Goal: Task Accomplishment & Management: Manage account settings

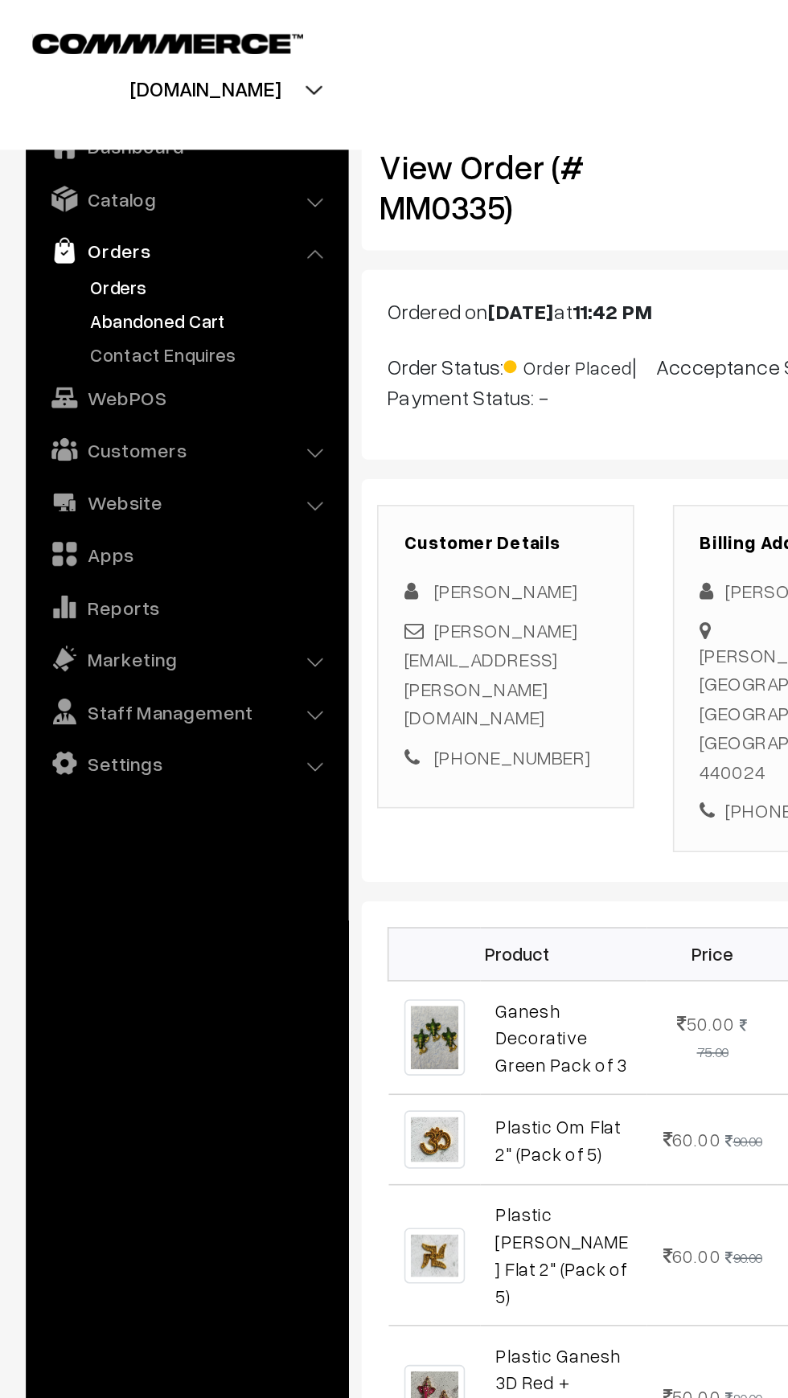
click at [66, 194] on link "Abandoned Cart" at bounding box center [131, 199] width 159 height 17
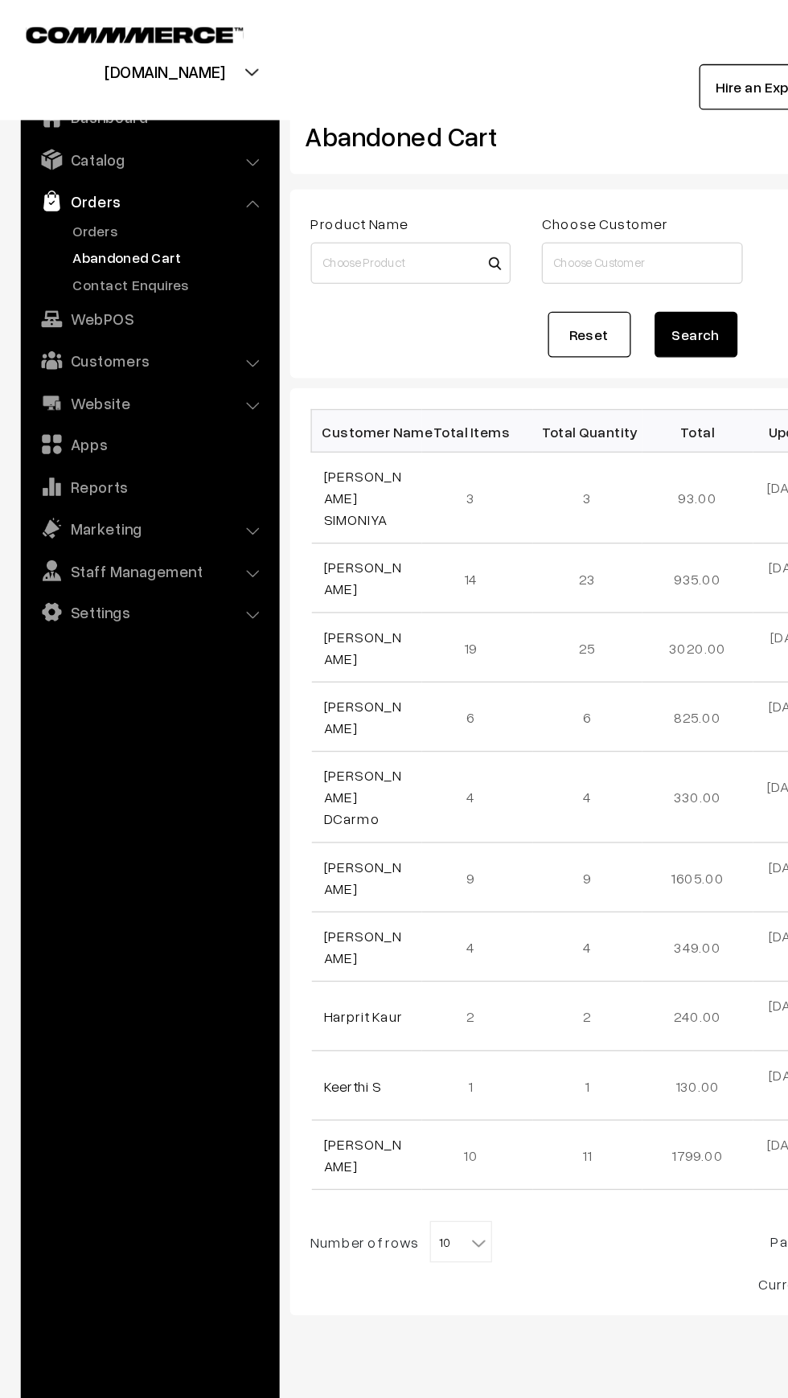
click at [63, 197] on link "Abandoned Cart" at bounding box center [131, 199] width 159 height 17
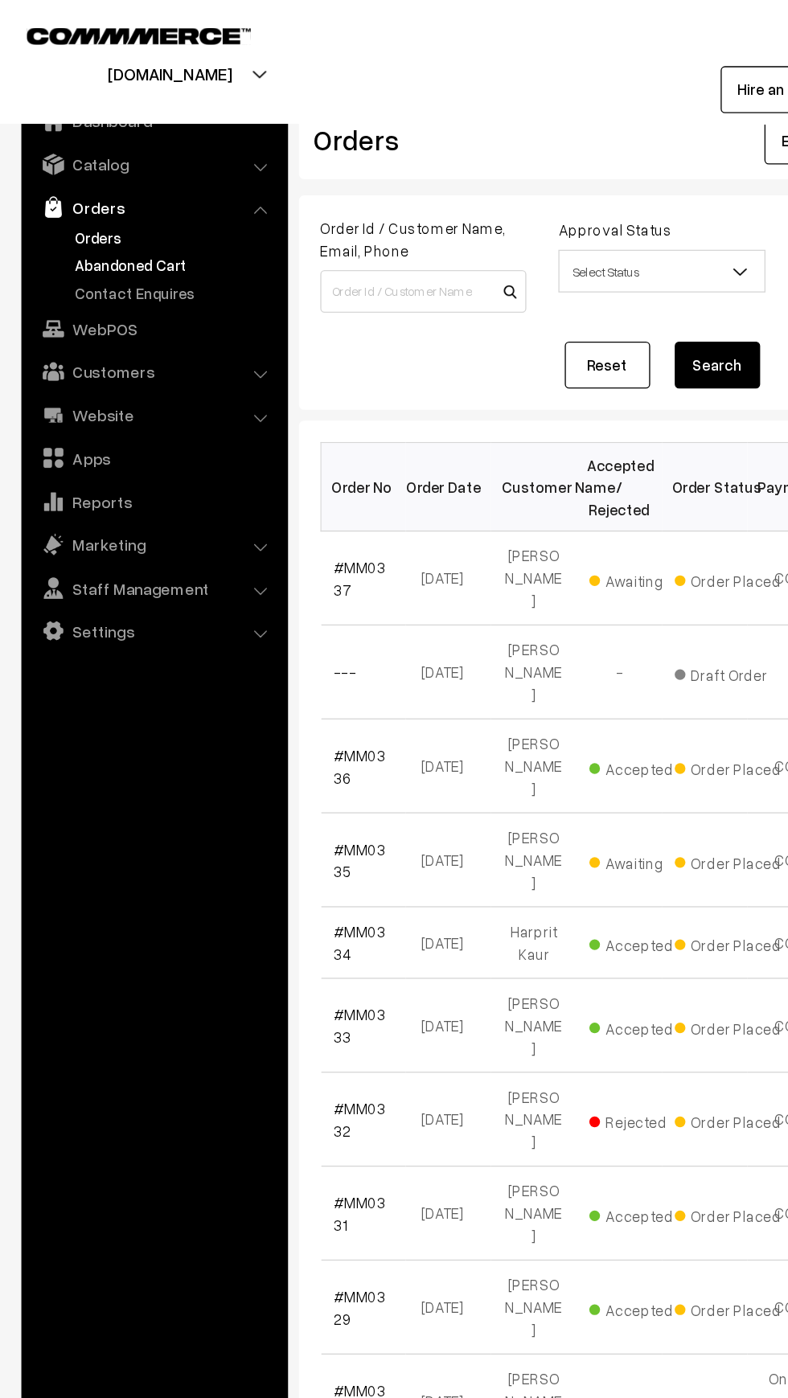
click at [59, 199] on link "Abandoned Cart" at bounding box center [131, 199] width 159 height 17
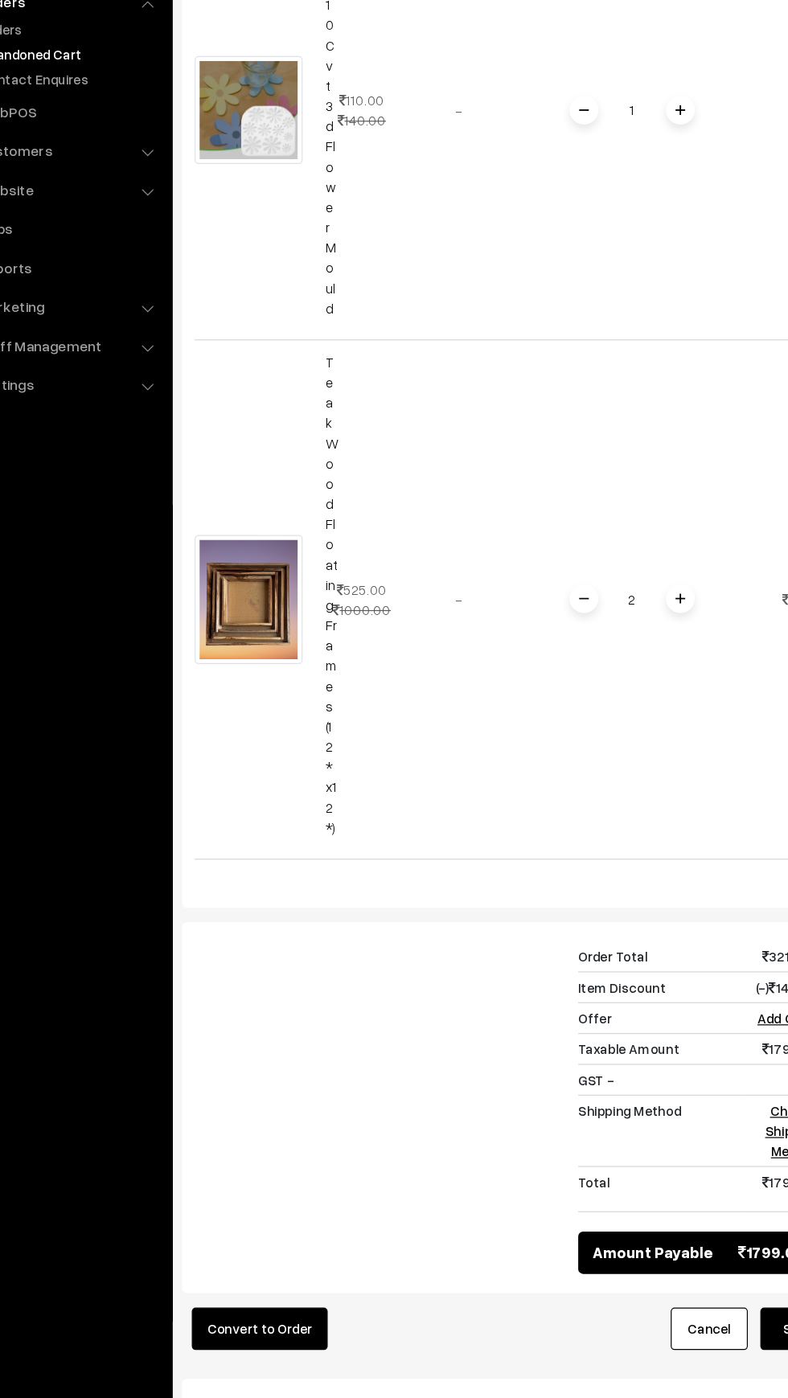
scroll to position [4015, 0]
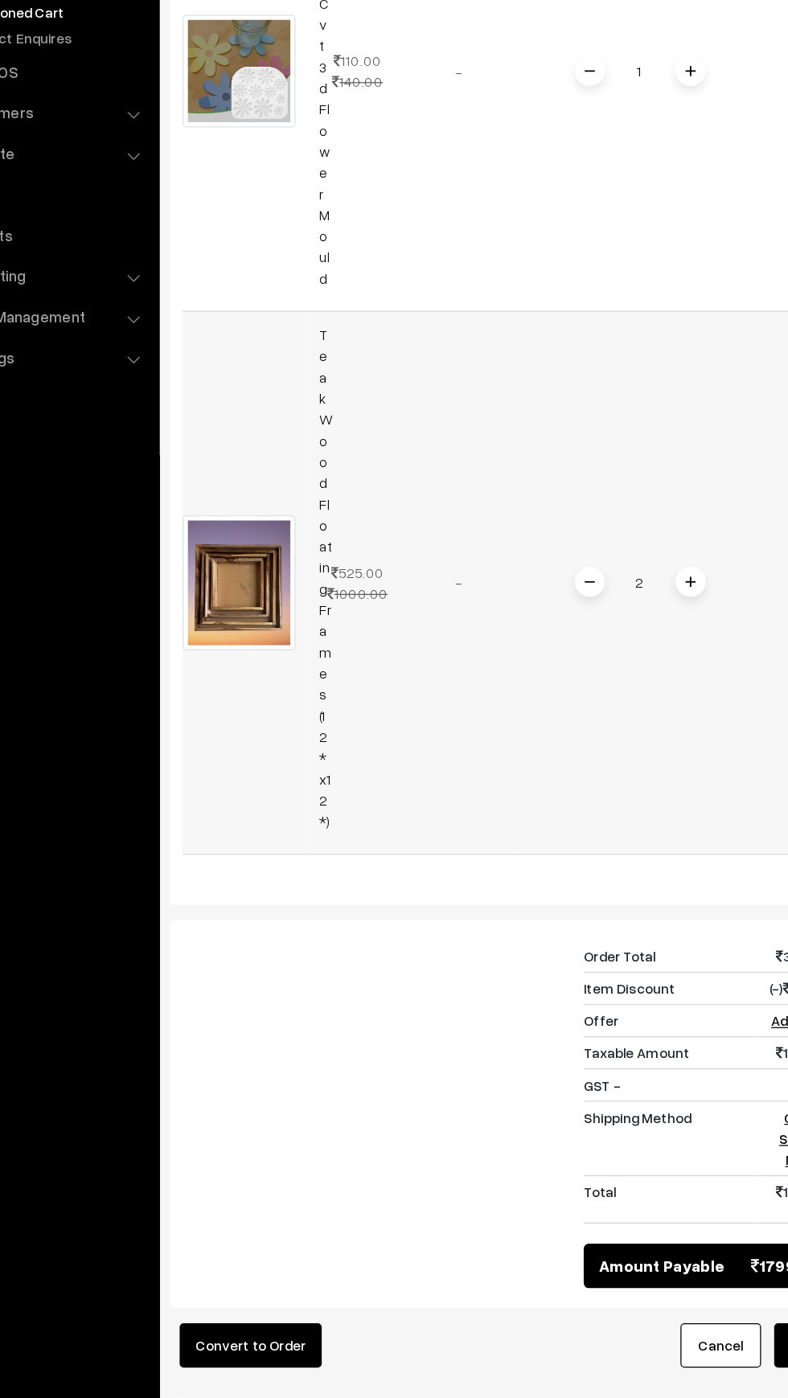
click at [347, 679] on link "Teak Wood Floating Frames (12*x12*)" at bounding box center [350, 651] width 10 height 402
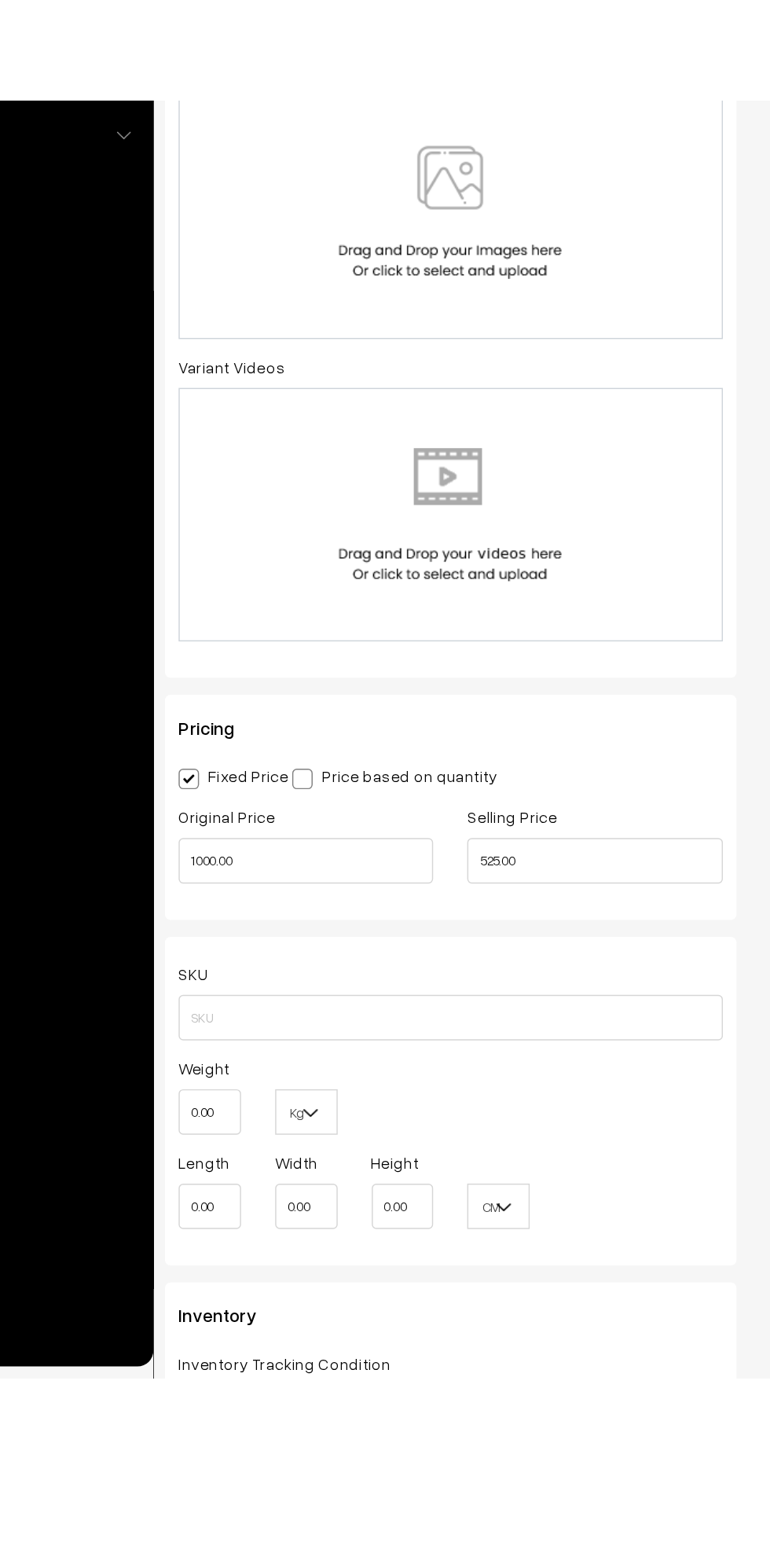
scroll to position [259, 0]
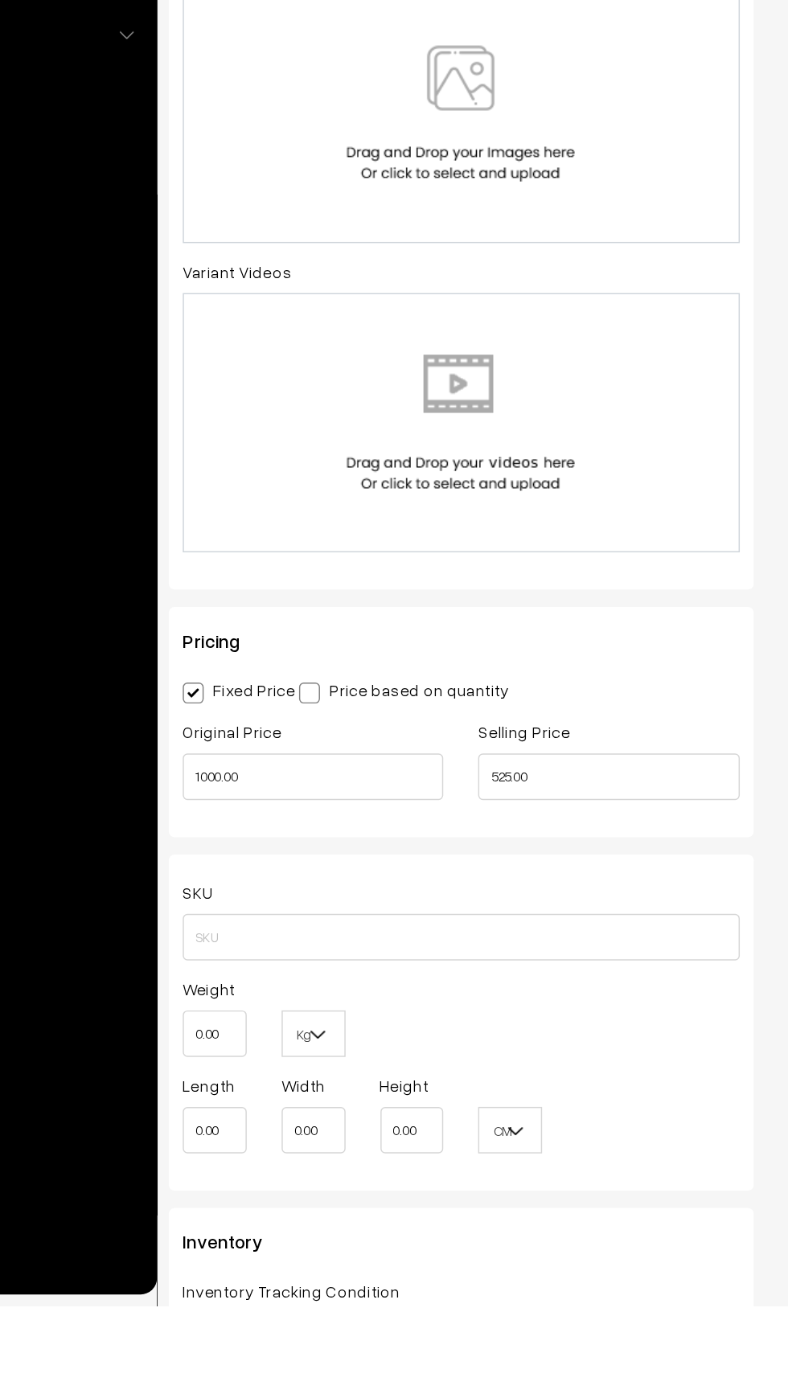
click at [551, 1397] on span "Don't track inventory" at bounding box center [427, 1419] width 383 height 28
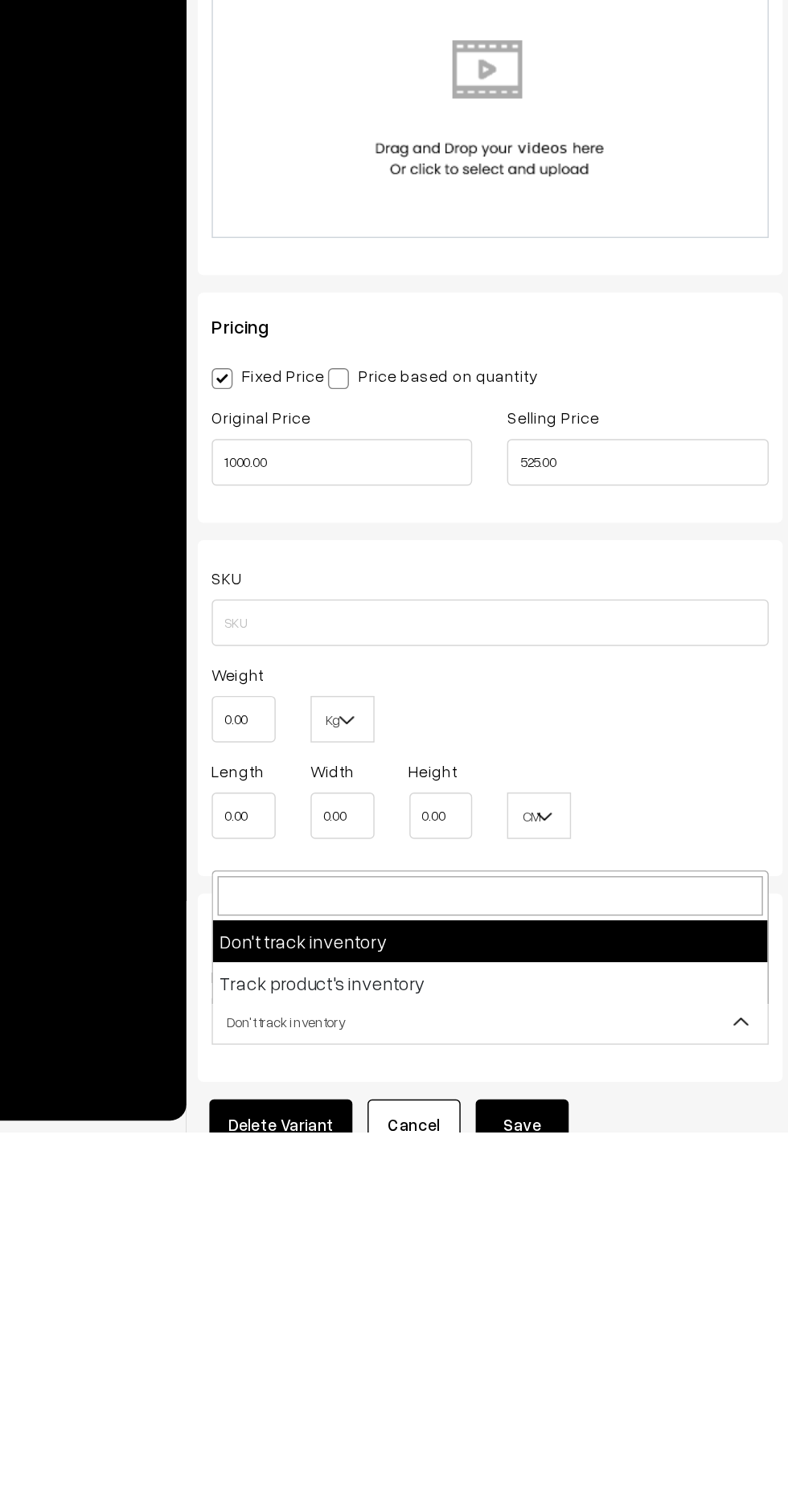
scroll to position [299, 0]
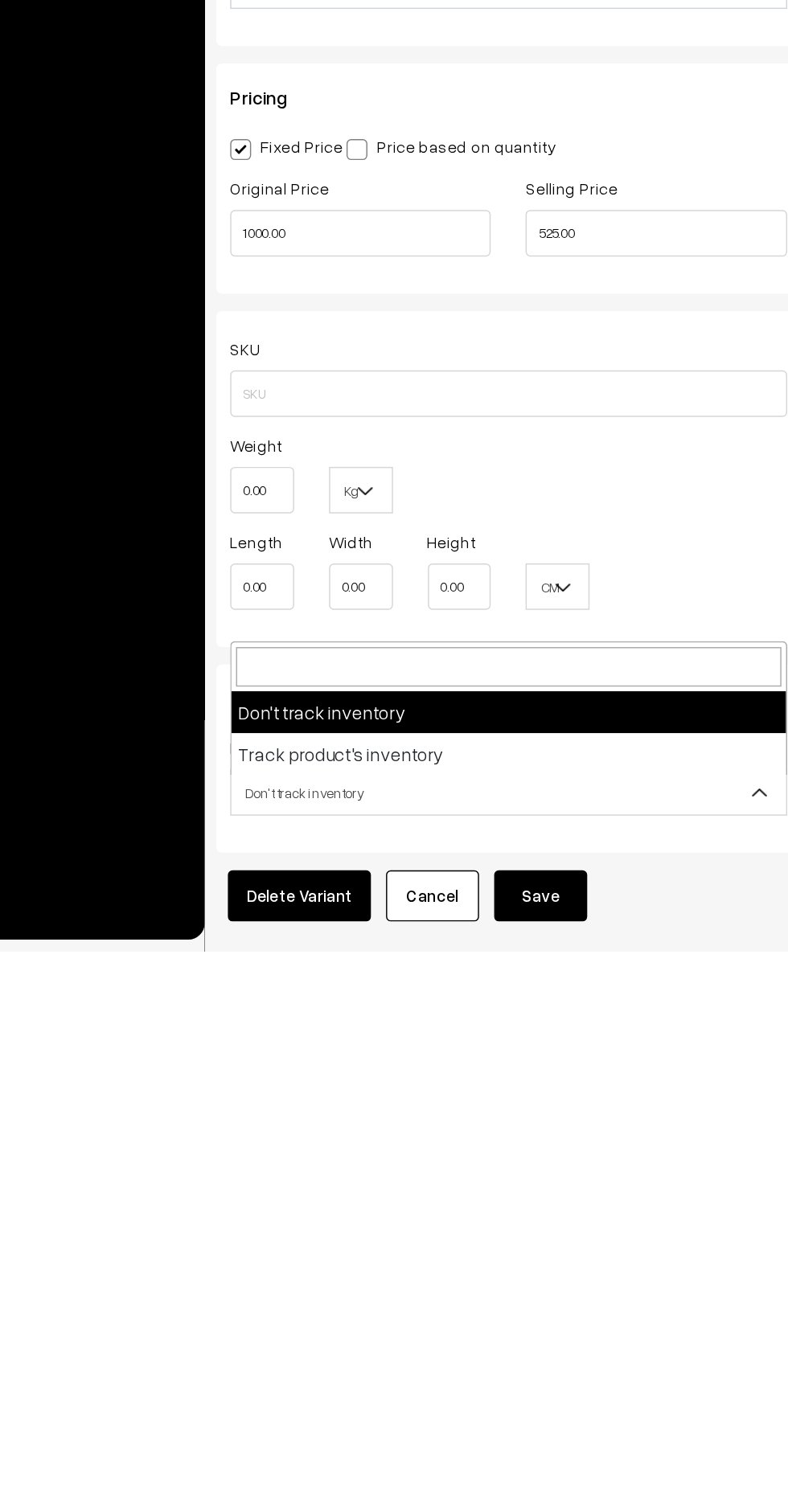
select select "2"
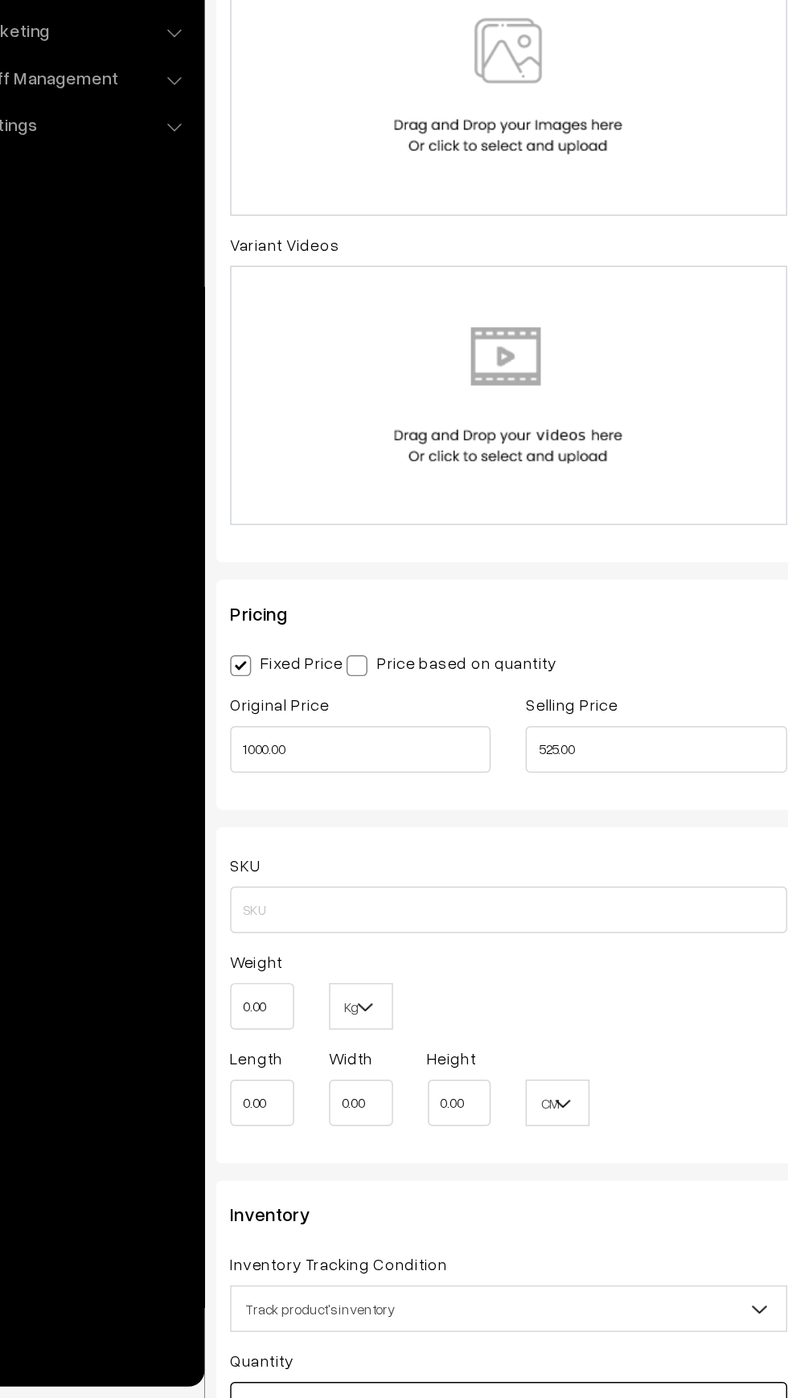
click at [385, 1397] on input "text" at bounding box center [427, 1403] width 385 height 32
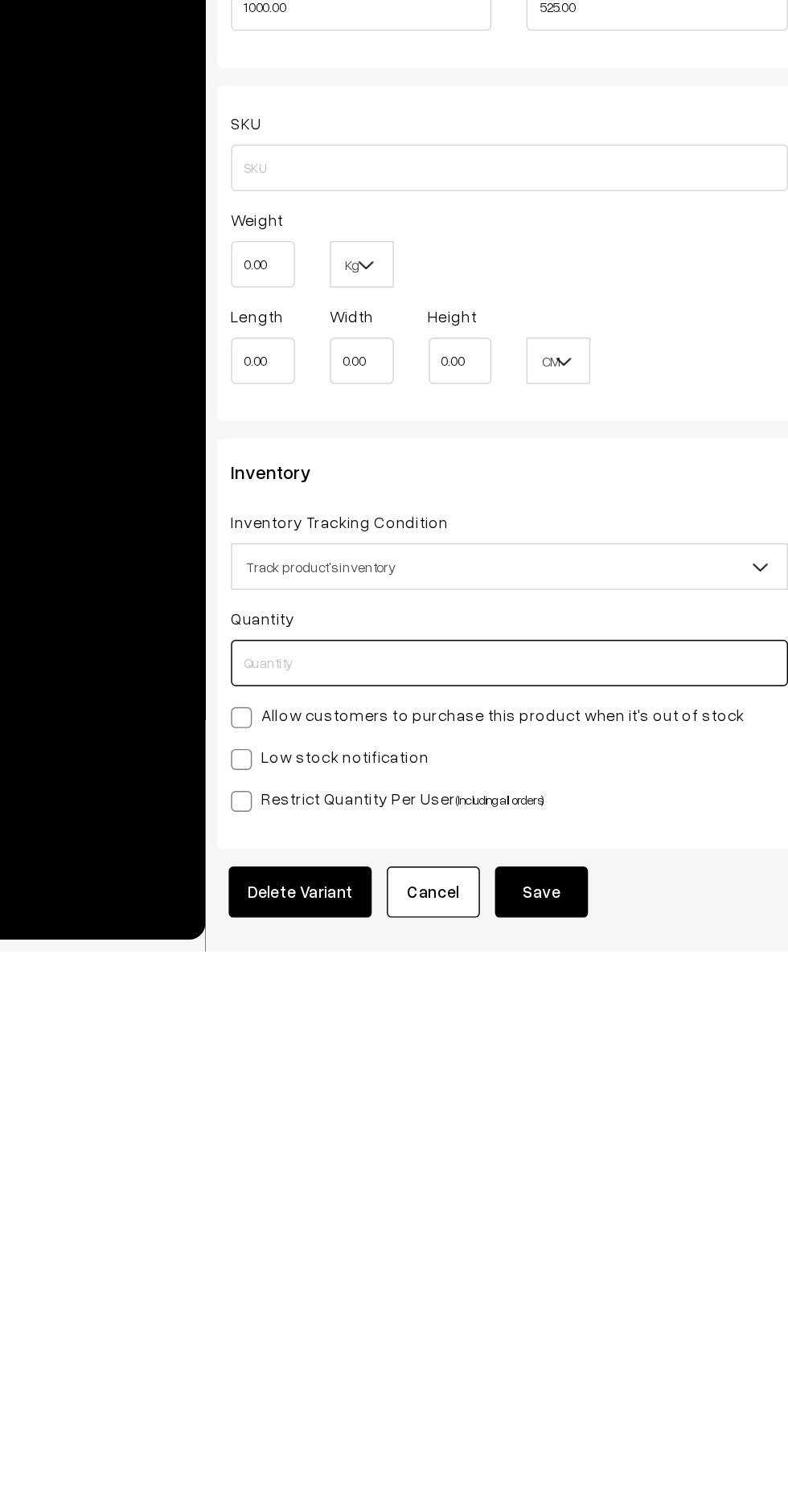
scroll to position [456, 0]
type input "1"
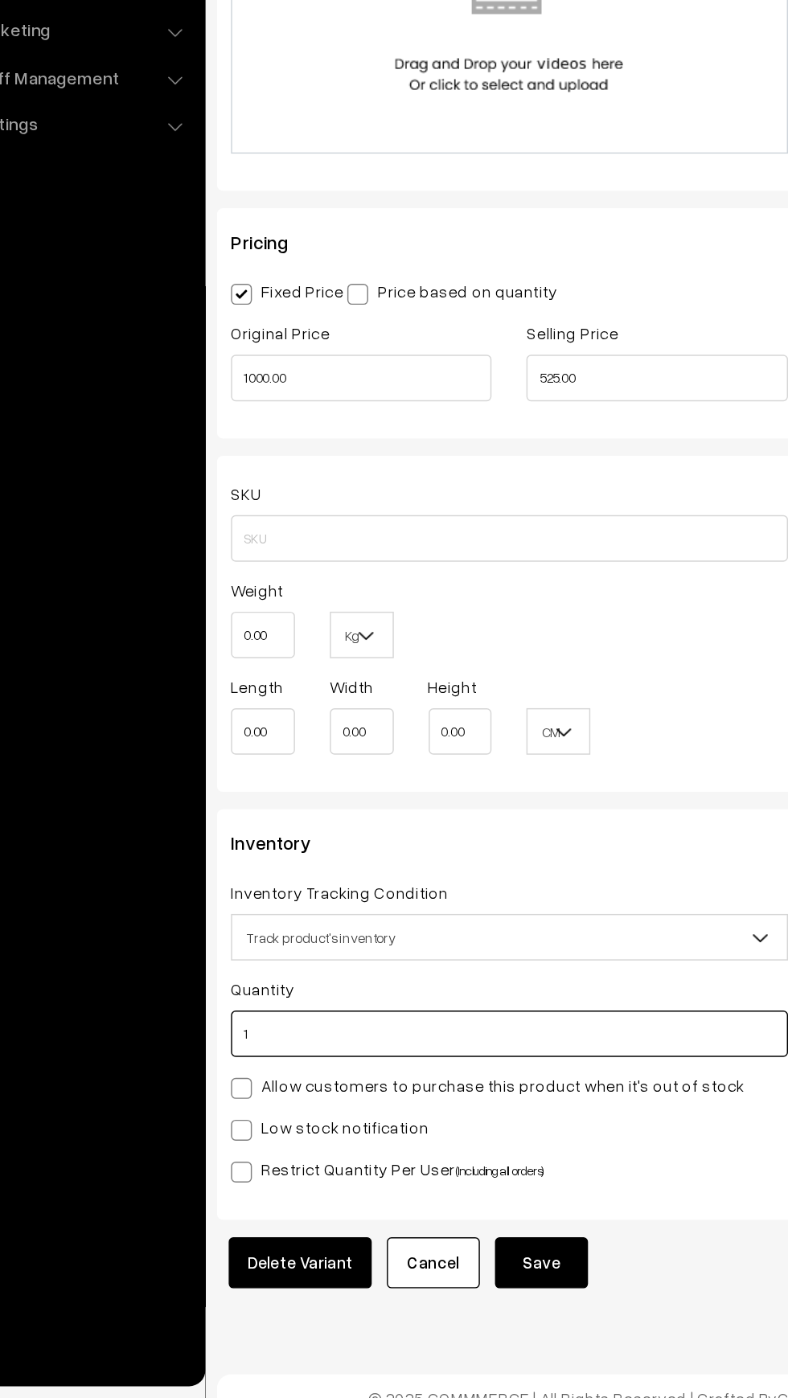
scroll to position [628, 0]
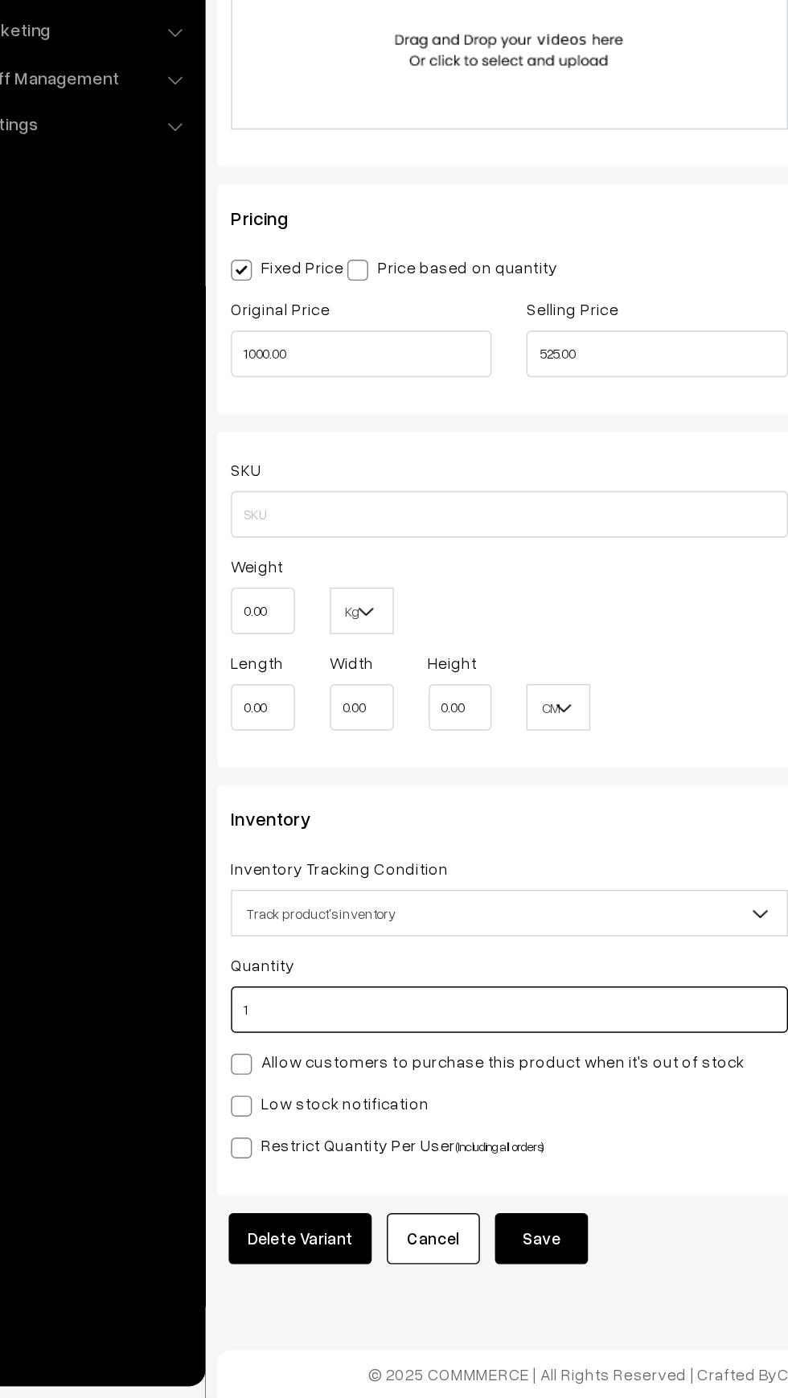
type input "1"
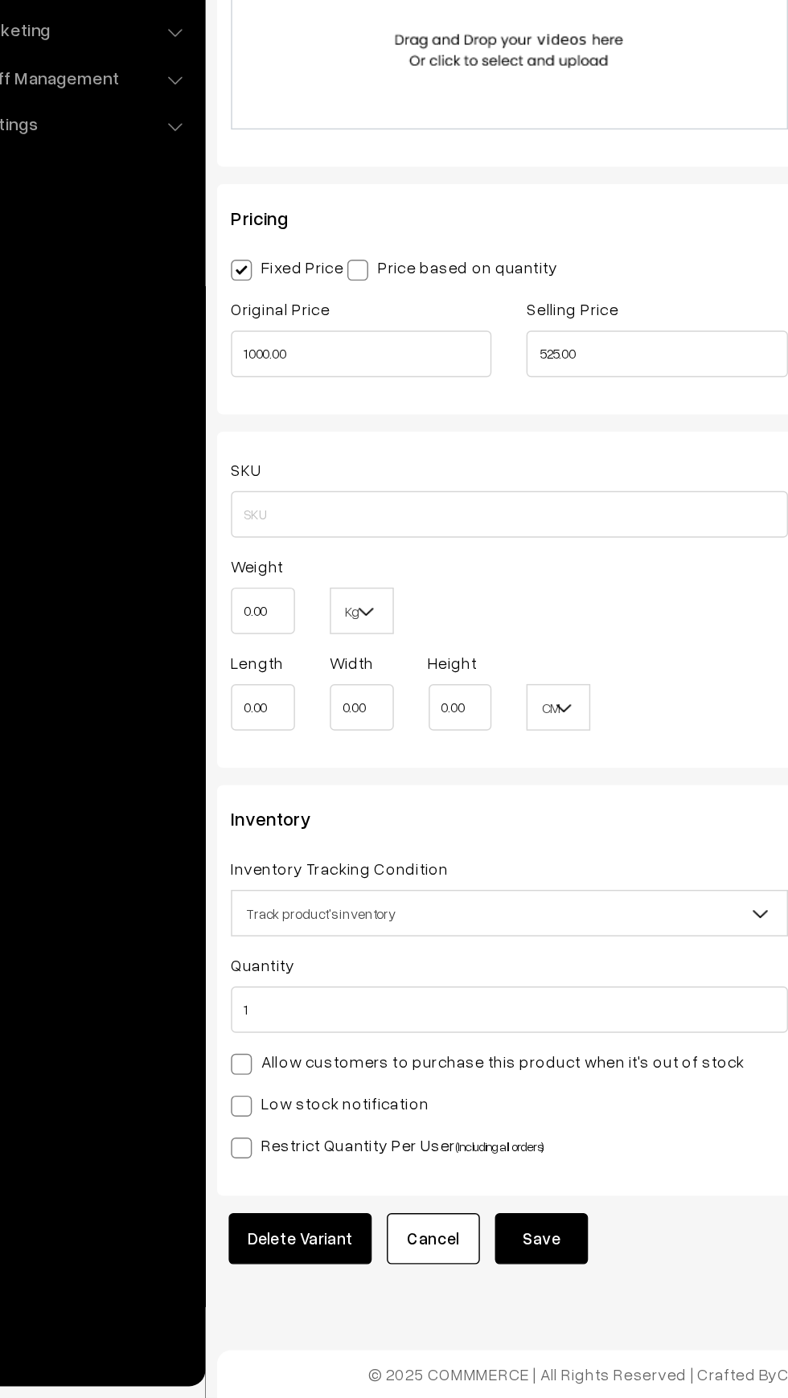
click at [453, 1300] on button "Save" at bounding box center [449, 1287] width 64 height 35
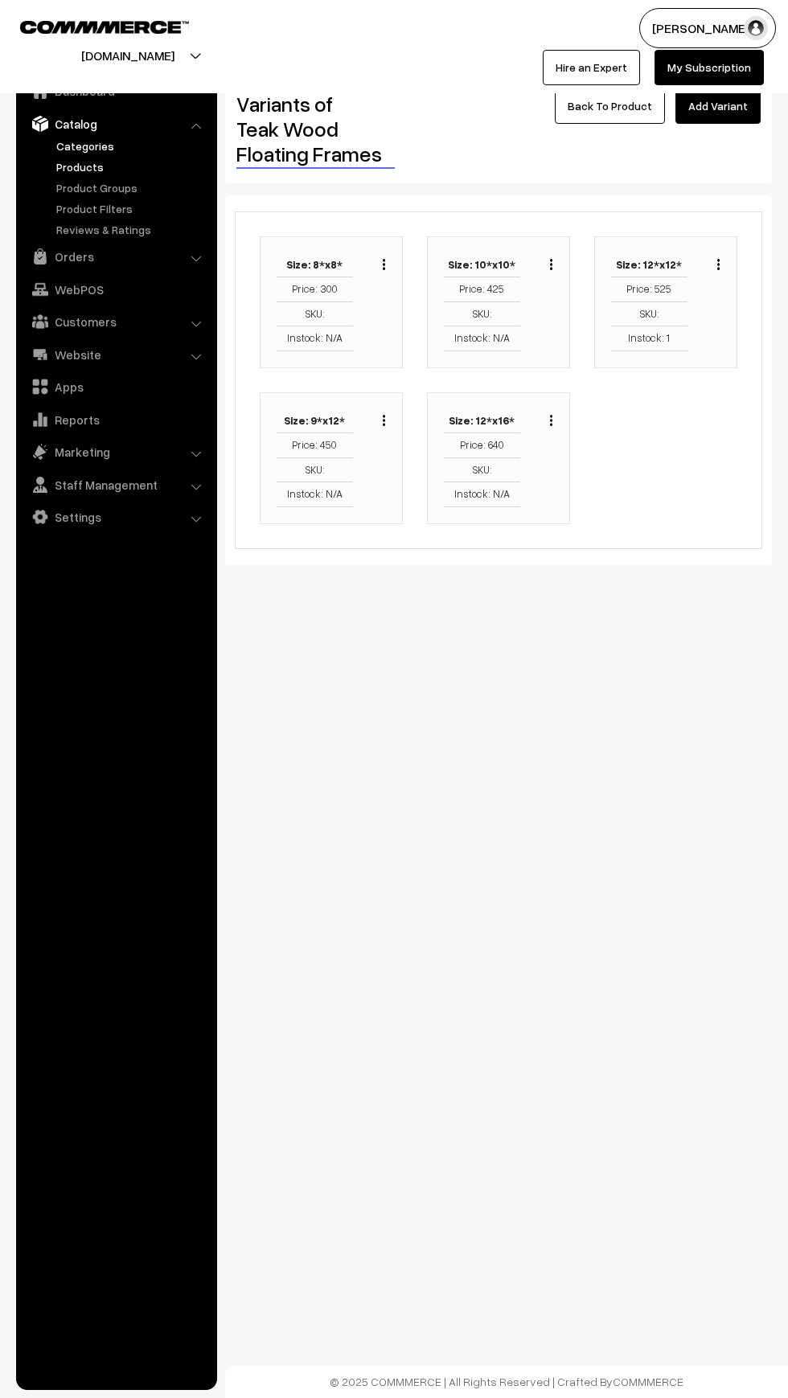
click at [58, 141] on link "Categories" at bounding box center [131, 145] width 159 height 17
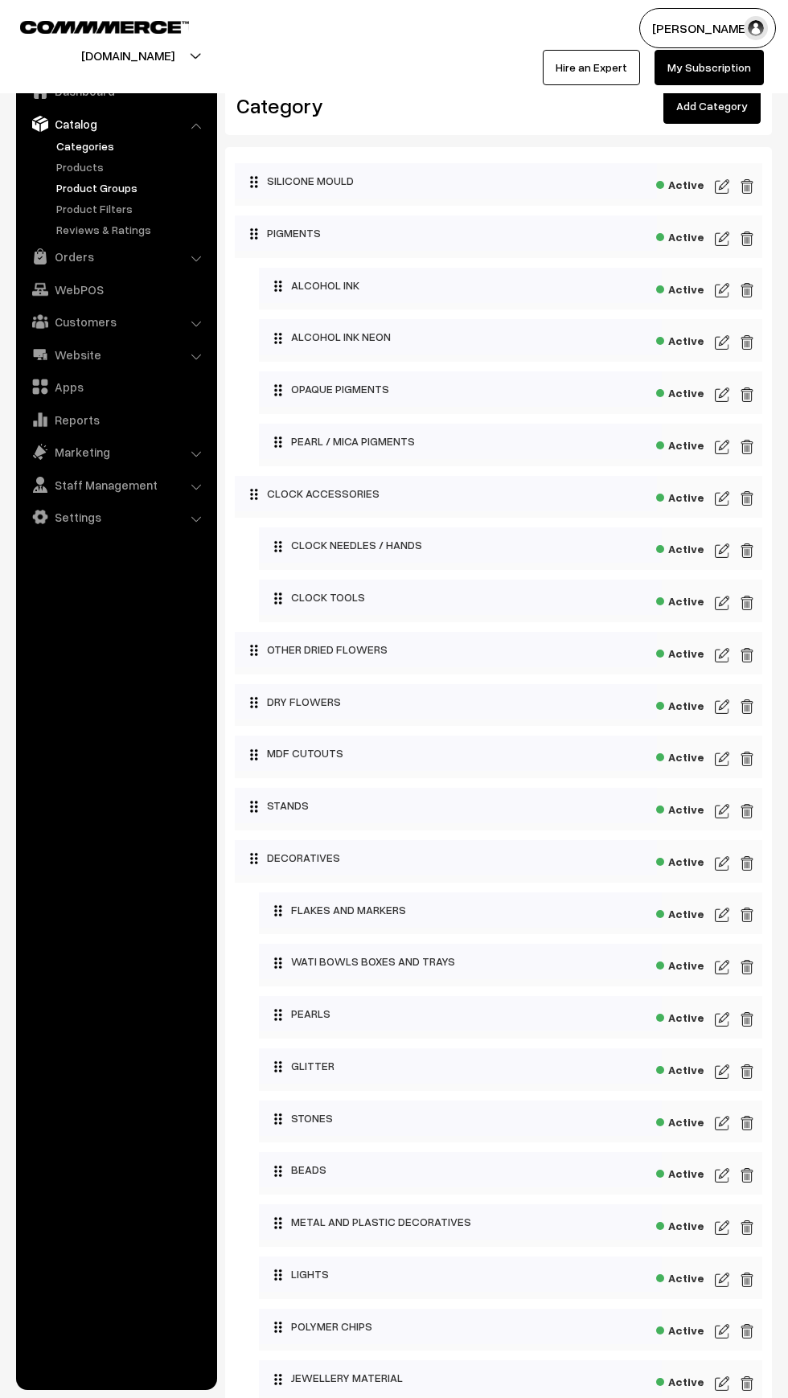
click at [59, 187] on link "Product Groups" at bounding box center [131, 187] width 159 height 17
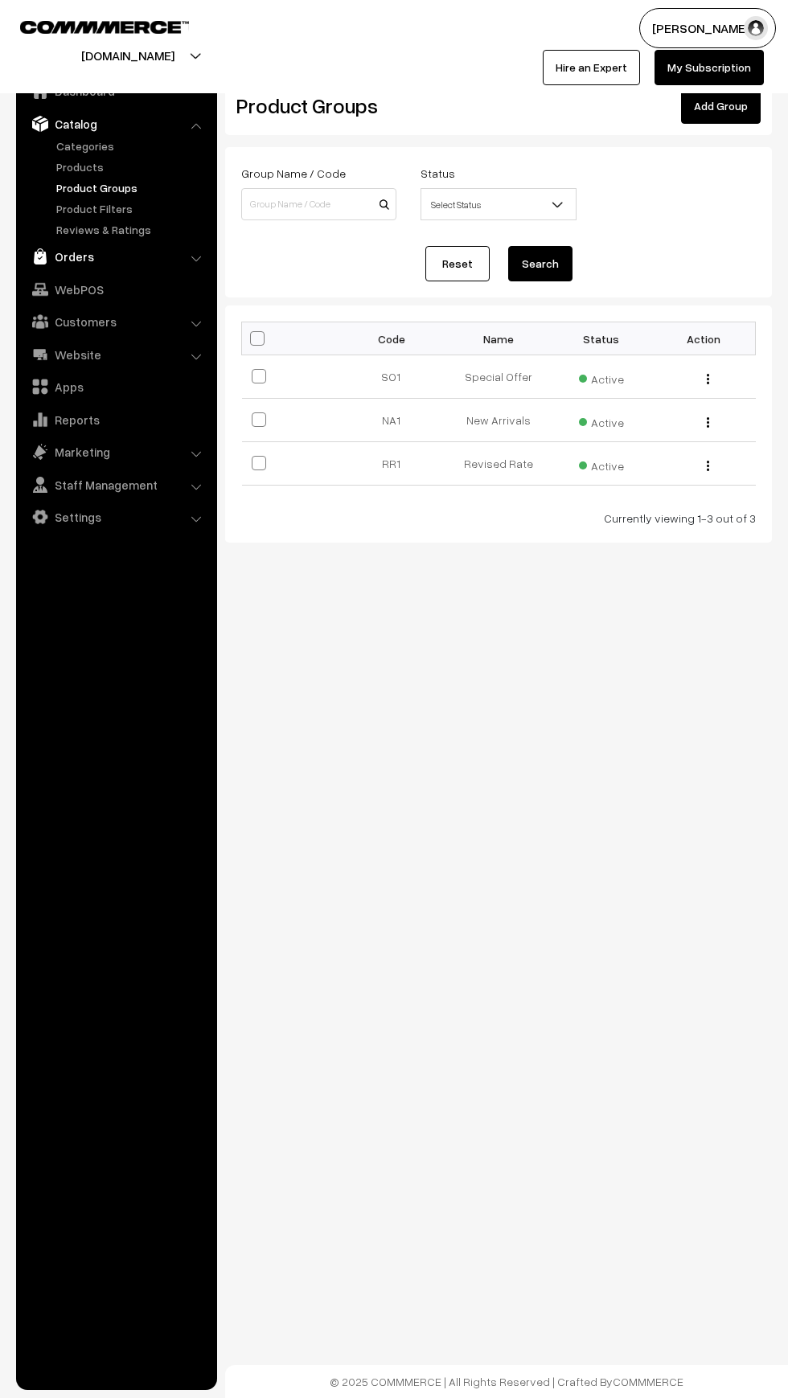
click at [40, 256] on img at bounding box center [40, 256] width 16 height 16
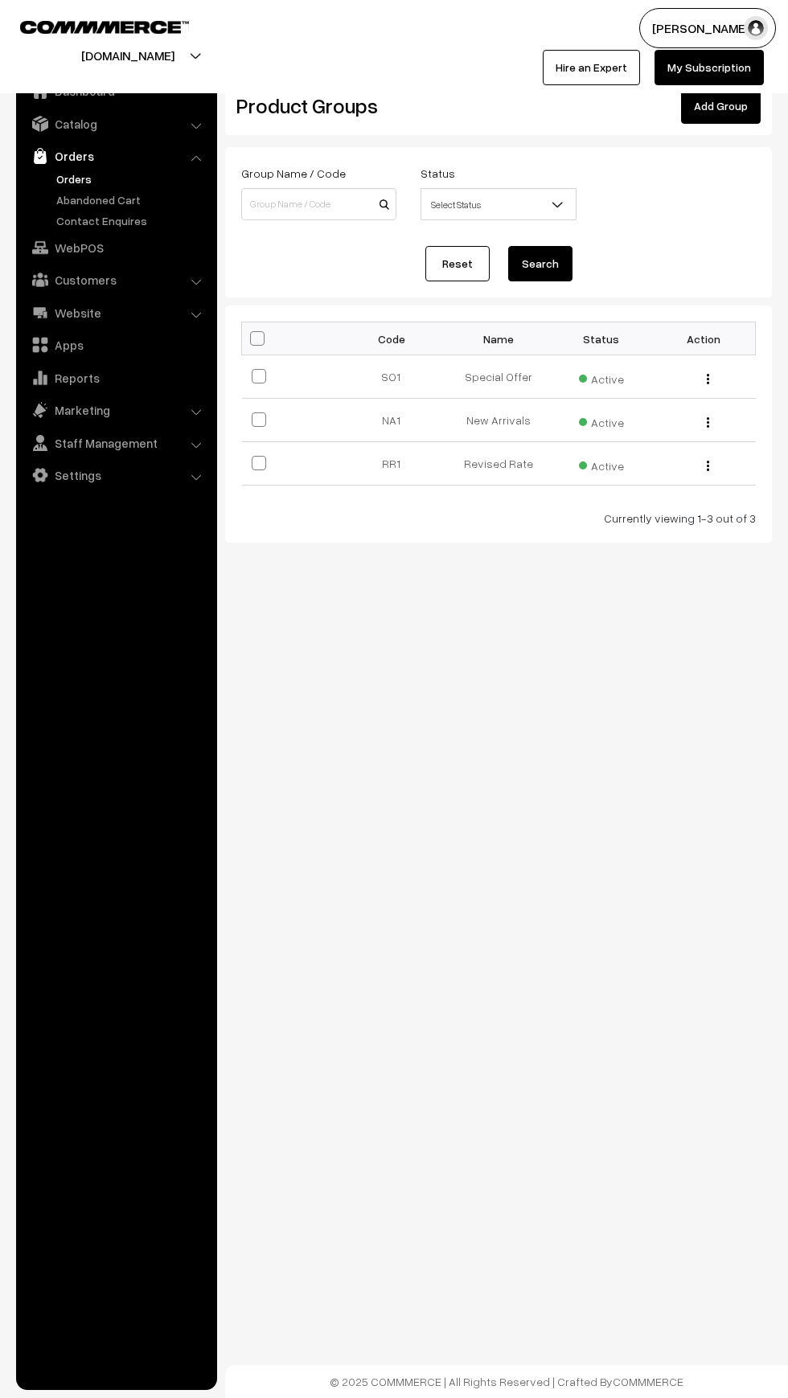
click at [52, 176] on link "Orders" at bounding box center [131, 178] width 159 height 17
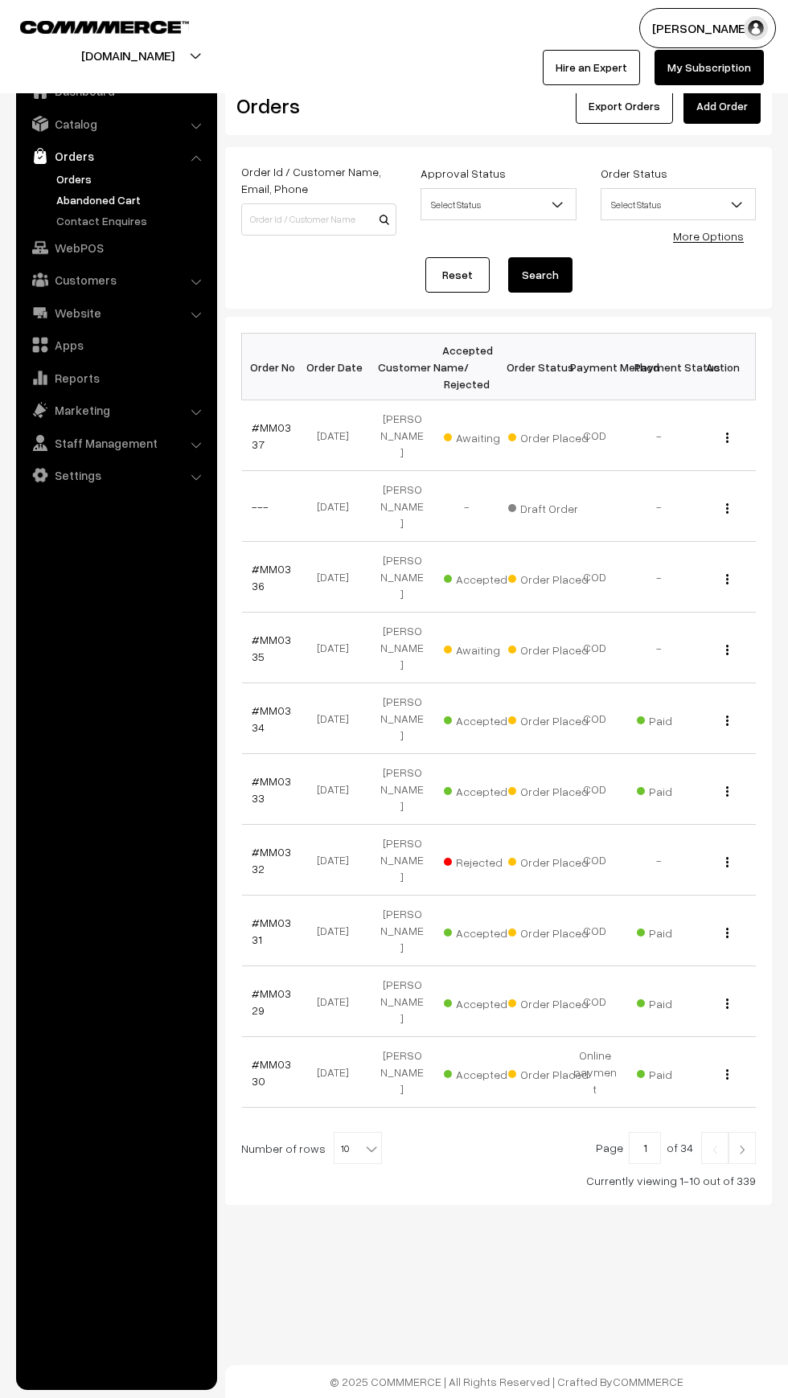
click at [63, 207] on link "Abandoned Cart" at bounding box center [131, 199] width 159 height 17
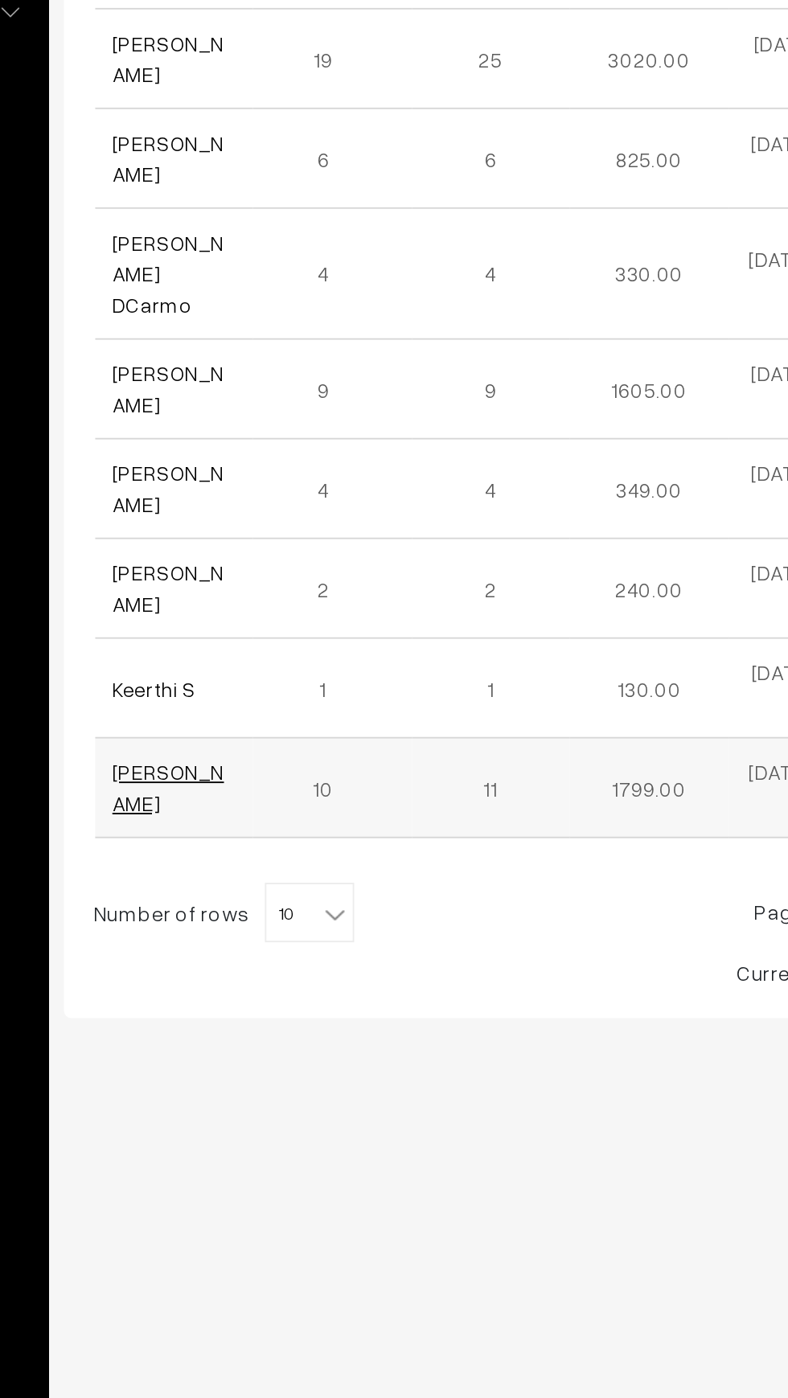
click at [265, 881] on link "[PERSON_NAME]" at bounding box center [282, 896] width 60 height 31
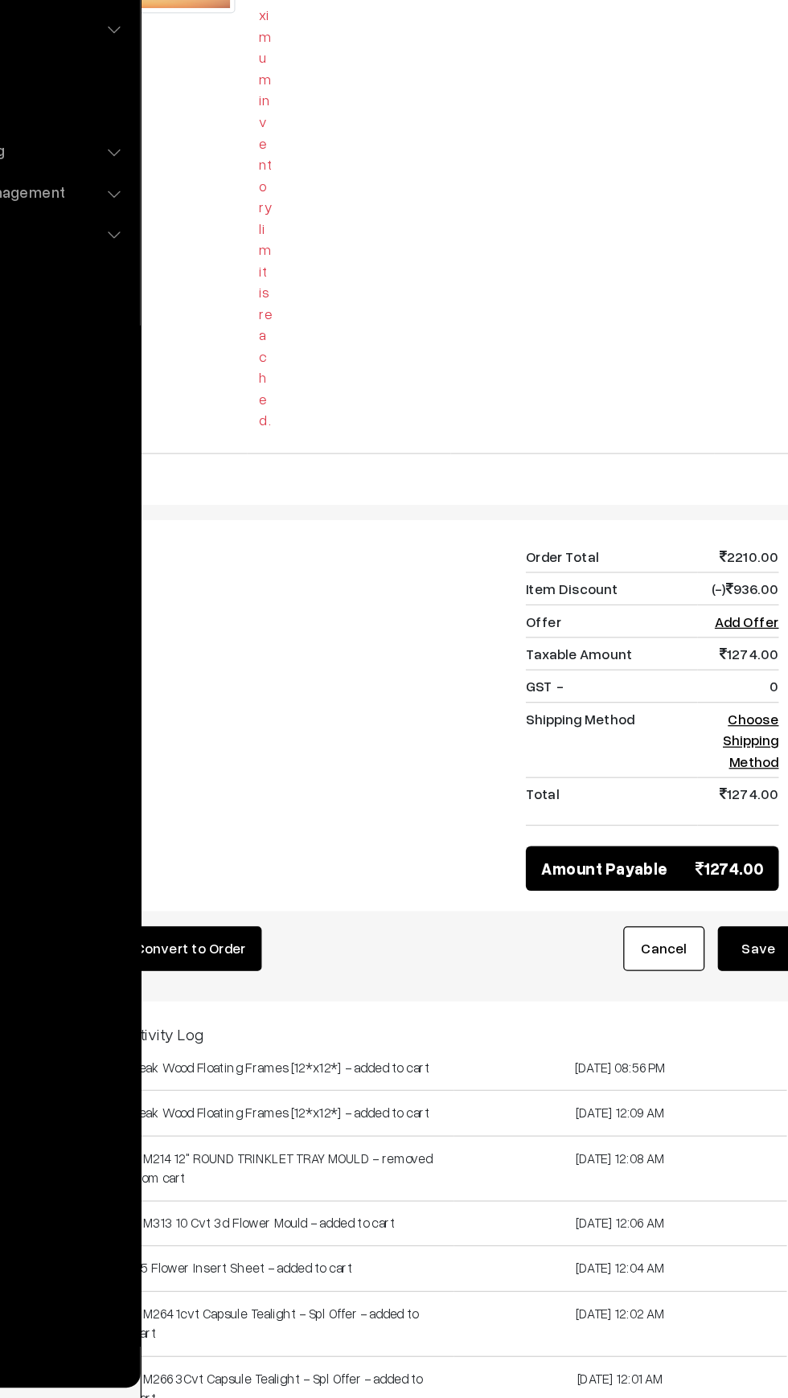
scroll to position [4608, 0]
